Goal: Information Seeking & Learning: Learn about a topic

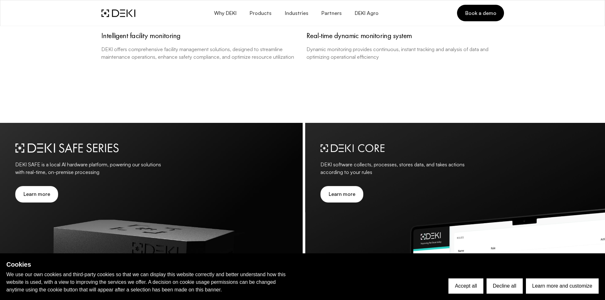
scroll to position [730, 0]
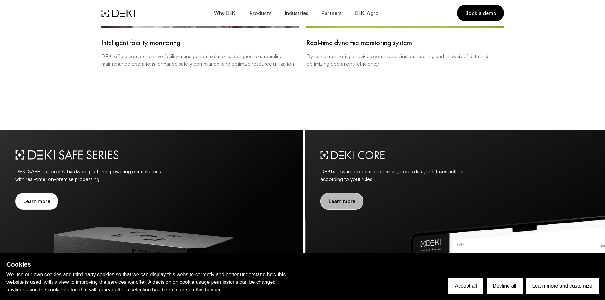
click at [336, 203] on span "Learn more" at bounding box center [341, 201] width 27 height 6
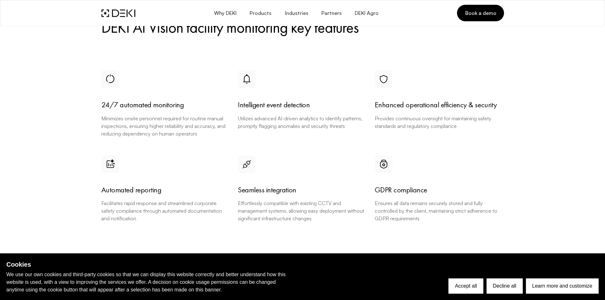
scroll to position [490, 0]
click at [497, 281] on button "Decline all" at bounding box center [504, 285] width 36 height 15
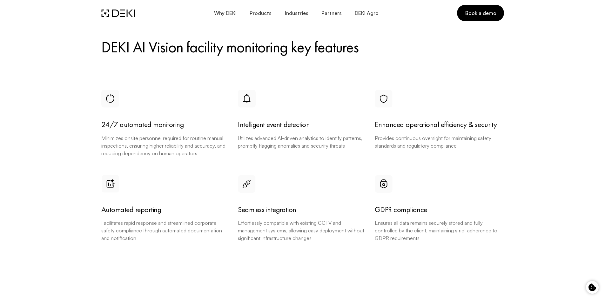
scroll to position [461, 0]
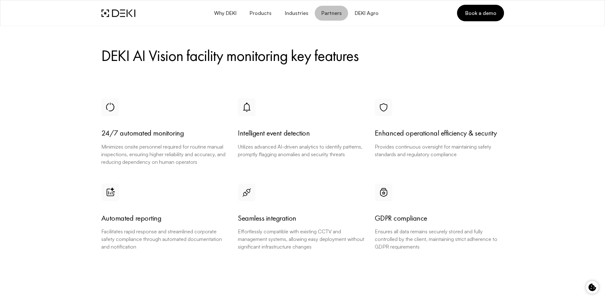
click at [329, 12] on span "Partners" at bounding box center [331, 13] width 21 height 6
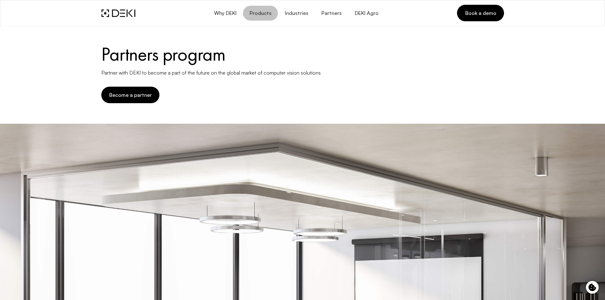
click at [263, 15] on span "Products" at bounding box center [260, 13] width 22 height 6
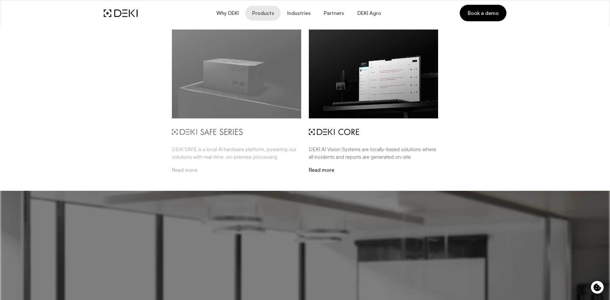
click at [219, 105] on img at bounding box center [236, 74] width 129 height 89
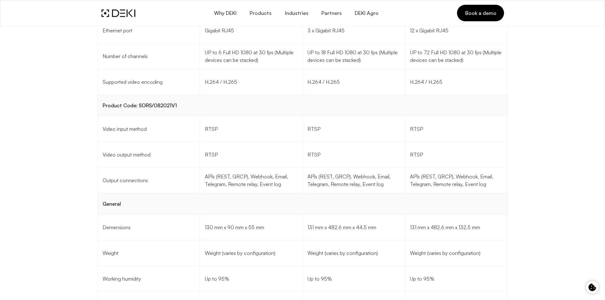
scroll to position [2013, 0]
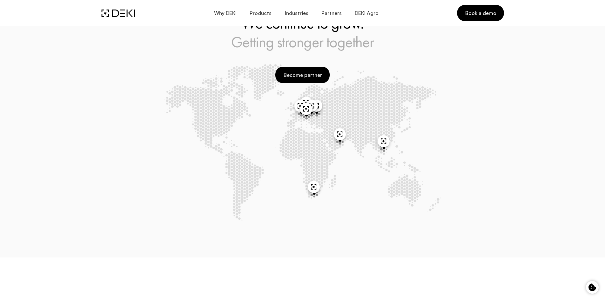
scroll to position [919, 0]
